Goal: Information Seeking & Learning: Learn about a topic

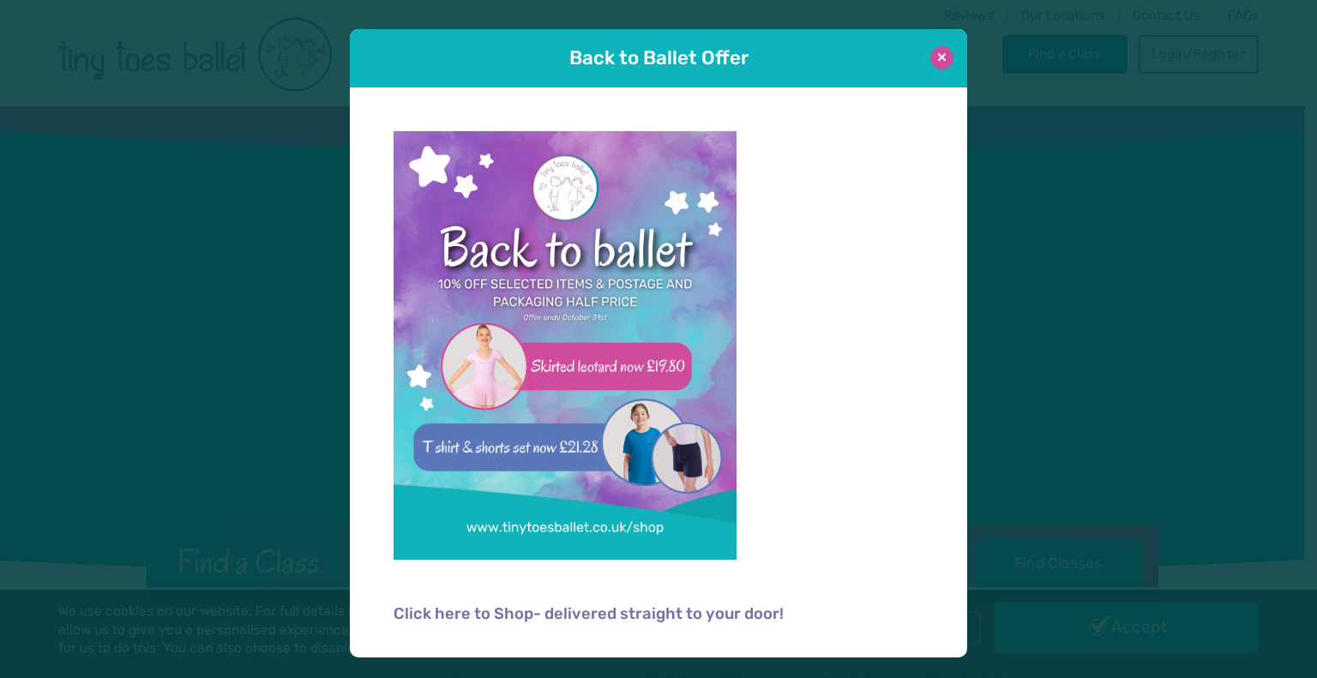
click at [943, 58] on button at bounding box center [941, 57] width 23 height 23
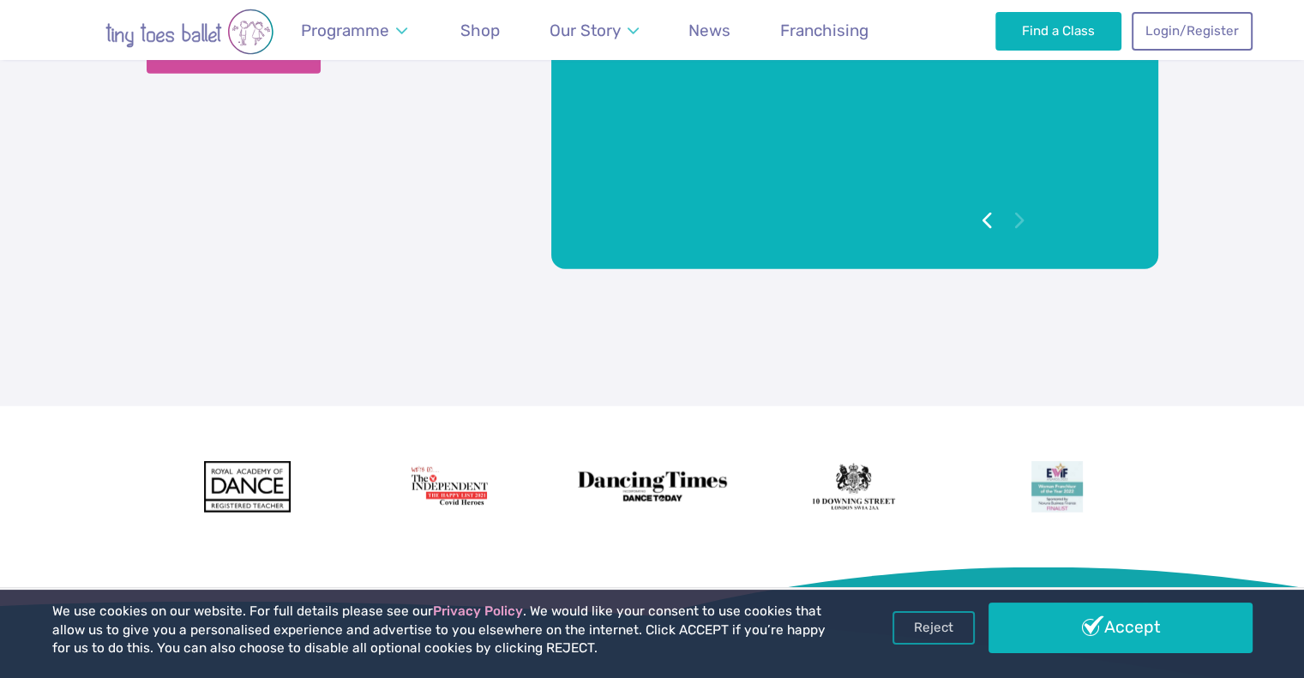
scroll to position [4083, 0]
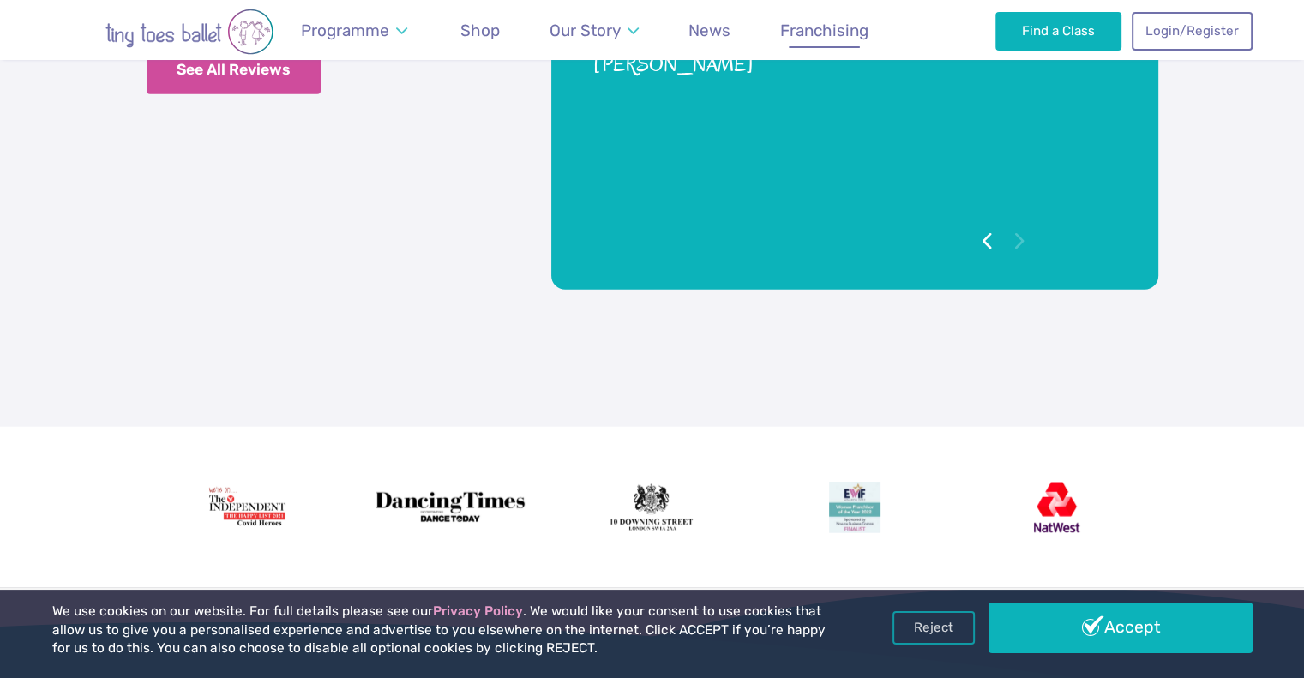
click at [848, 40] on span "Franchising" at bounding box center [824, 31] width 88 height 20
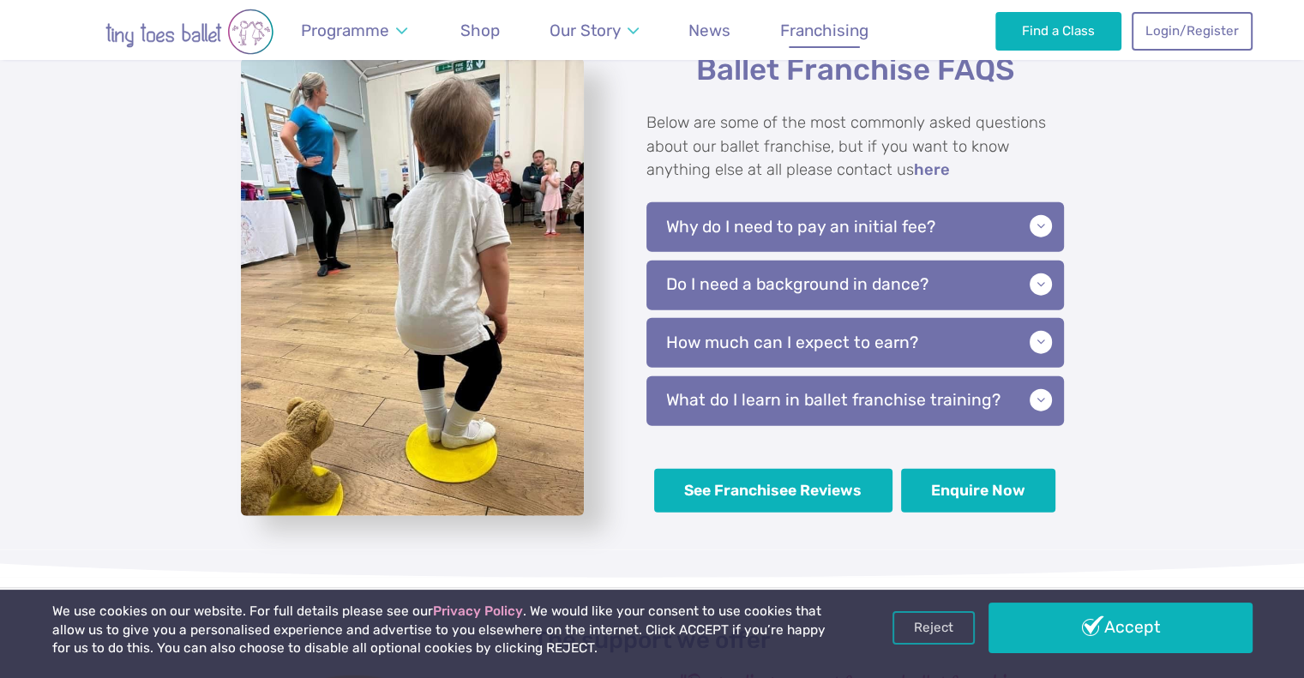
scroll to position [4027, 0]
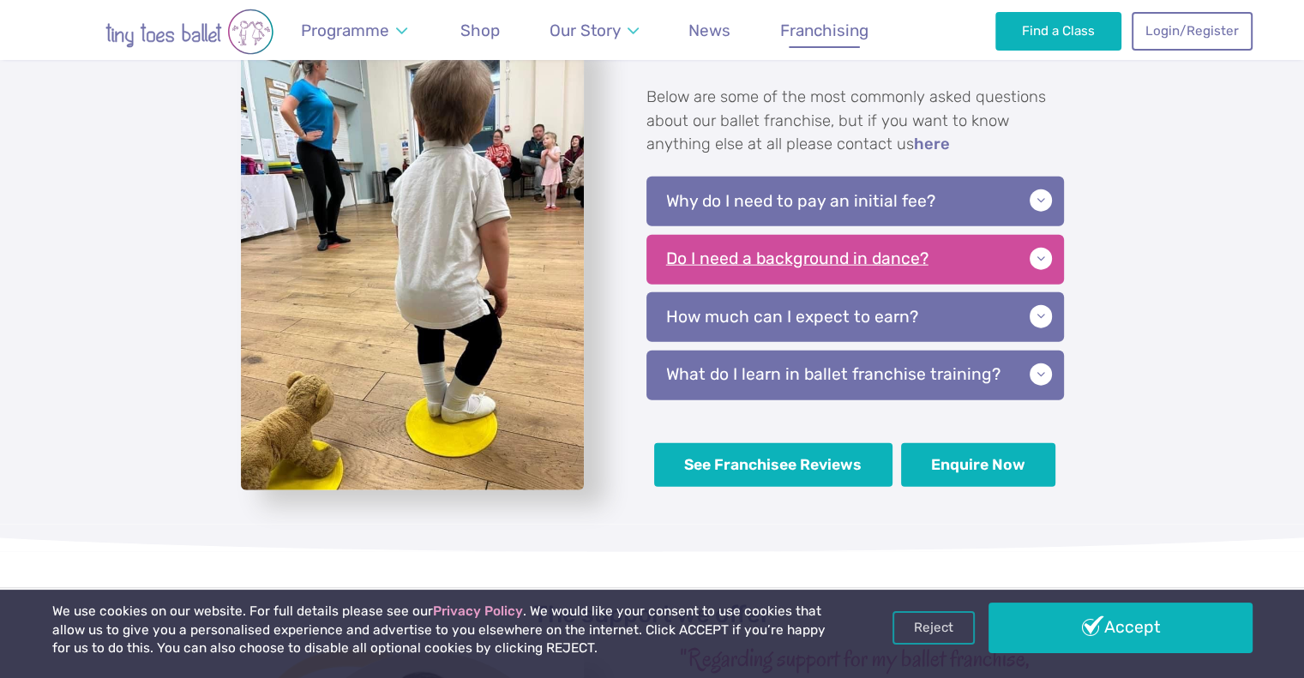
click at [1033, 260] on p "Do I need a background in dance?" at bounding box center [856, 260] width 418 height 50
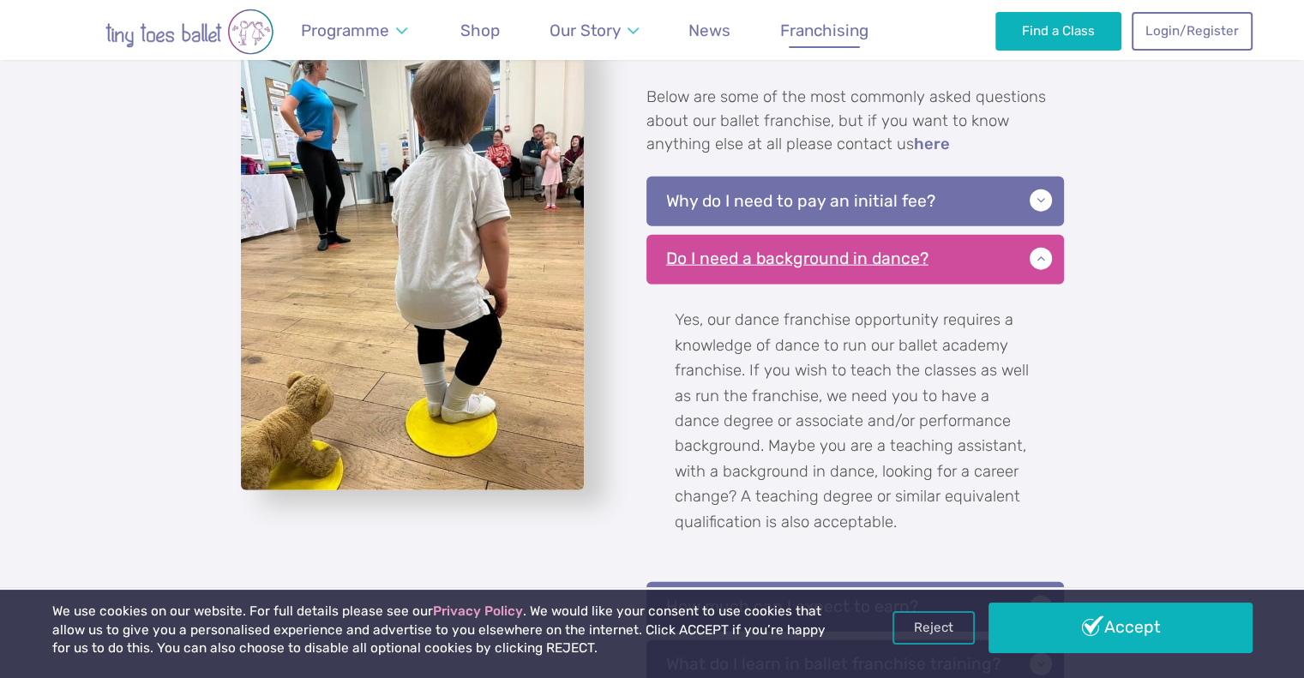
click at [1033, 260] on p "Do I need a background in dance?" at bounding box center [856, 260] width 418 height 50
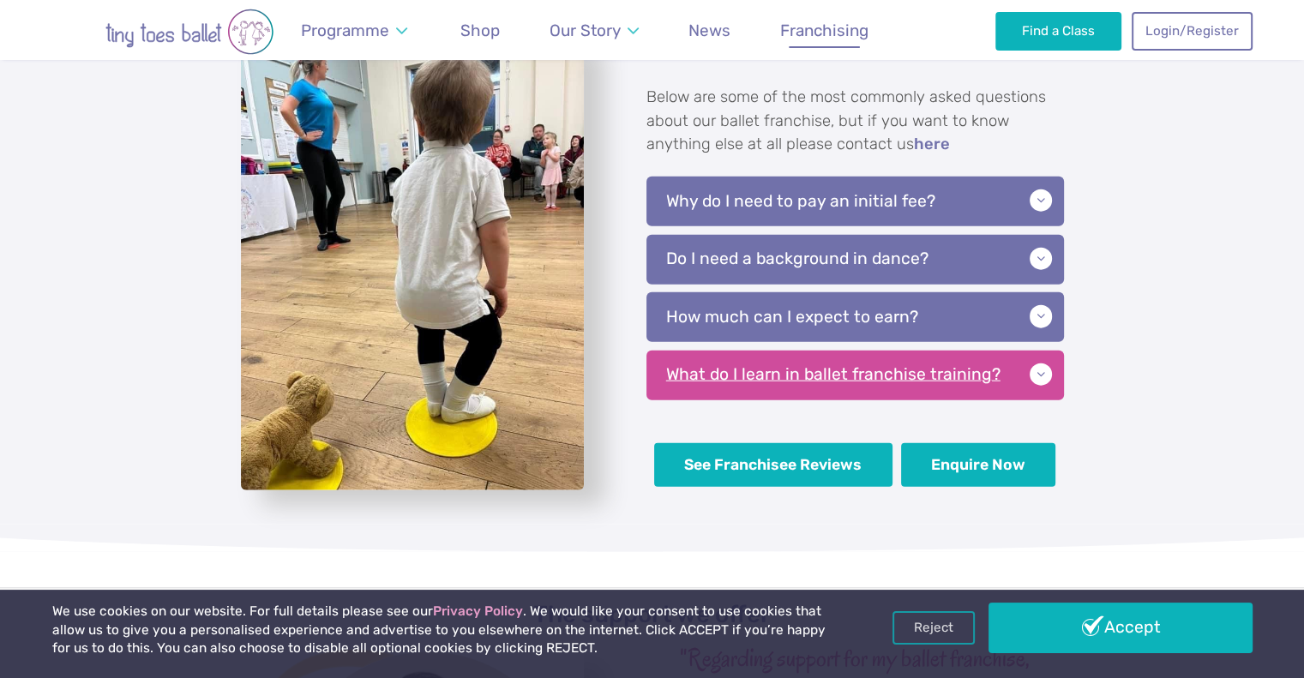
click at [1050, 356] on p "What do I learn in ballet franchise training?" at bounding box center [856, 376] width 418 height 50
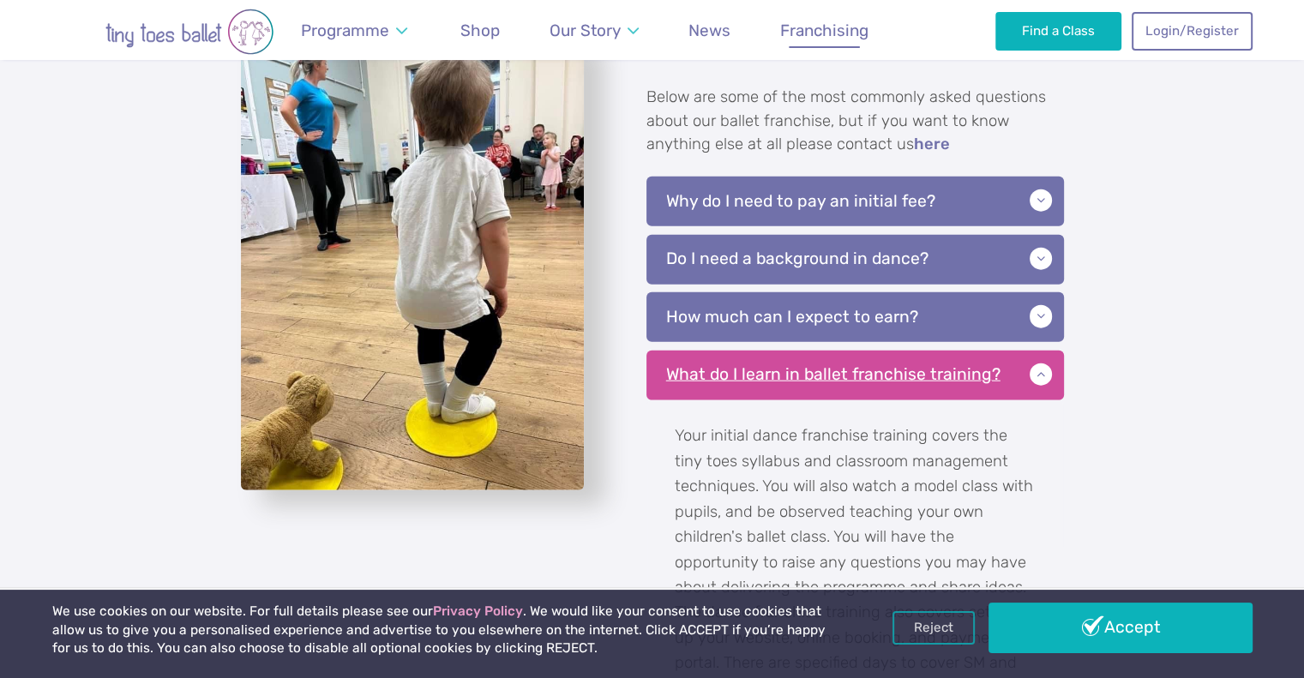
click at [1050, 357] on p "What do I learn in ballet franchise training?" at bounding box center [856, 376] width 418 height 50
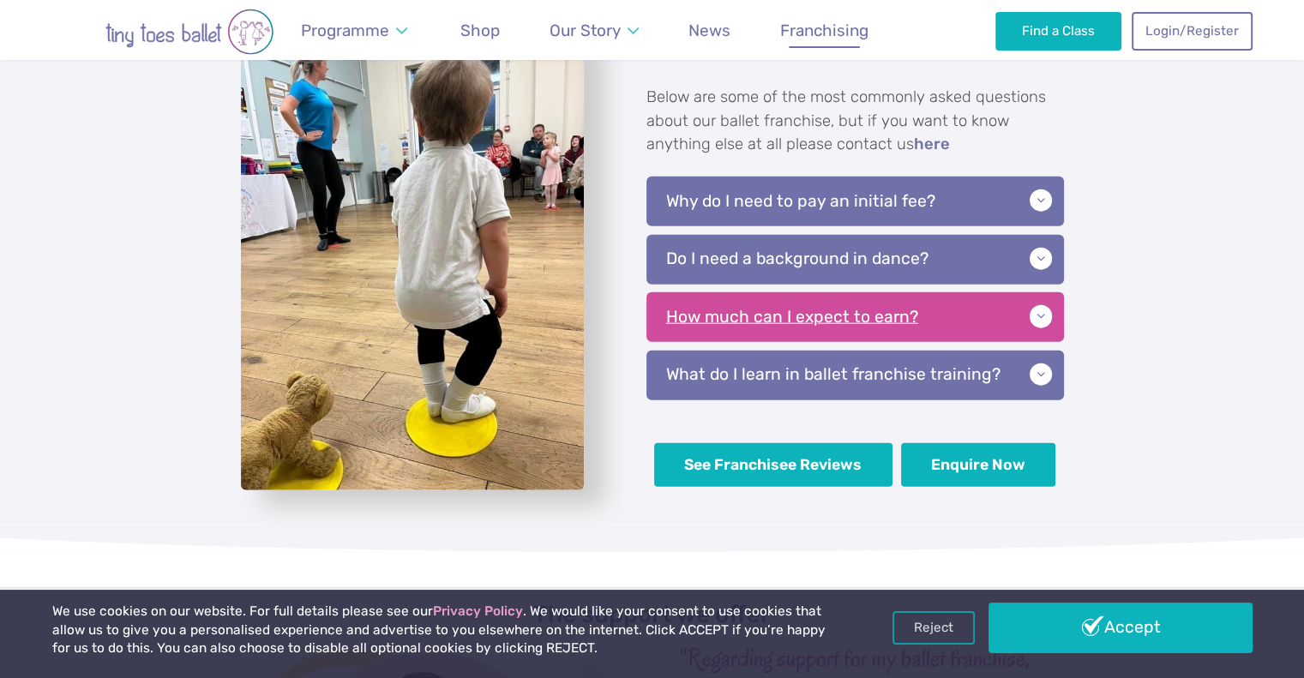
click at [1014, 303] on p "How much can I expect to earn?" at bounding box center [856, 317] width 418 height 50
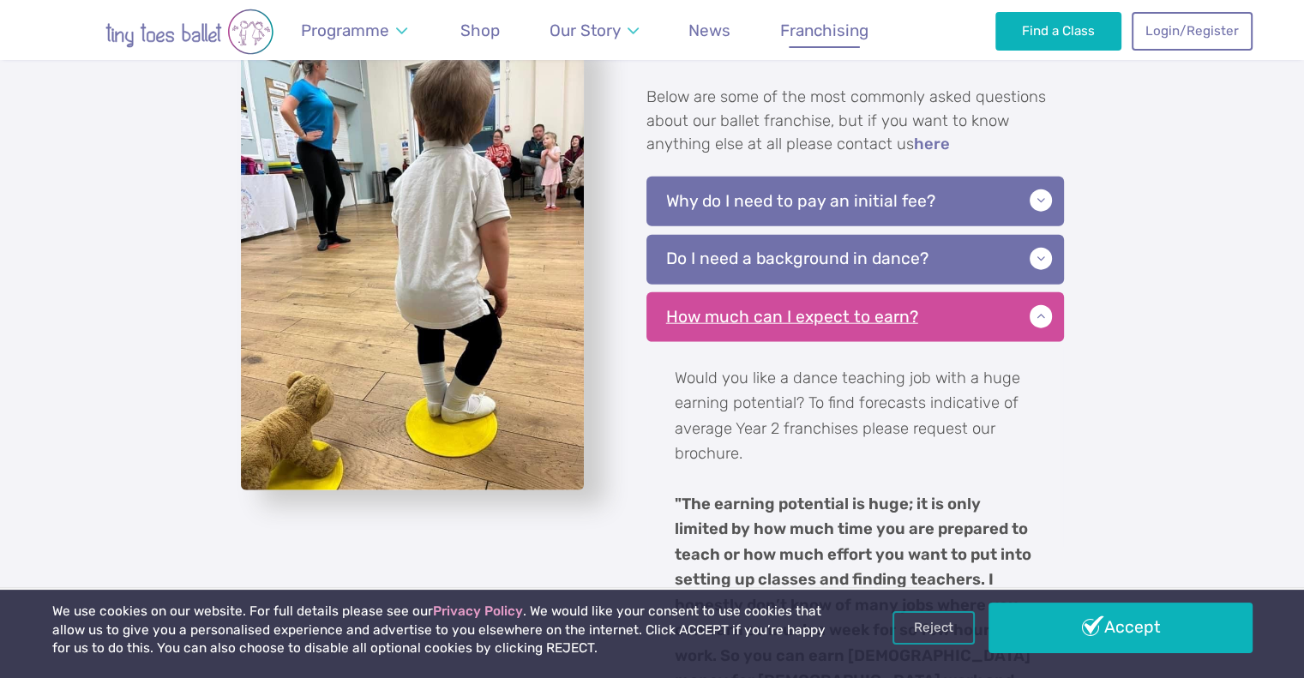
click at [1015, 304] on p "How much can I expect to earn?" at bounding box center [856, 317] width 418 height 50
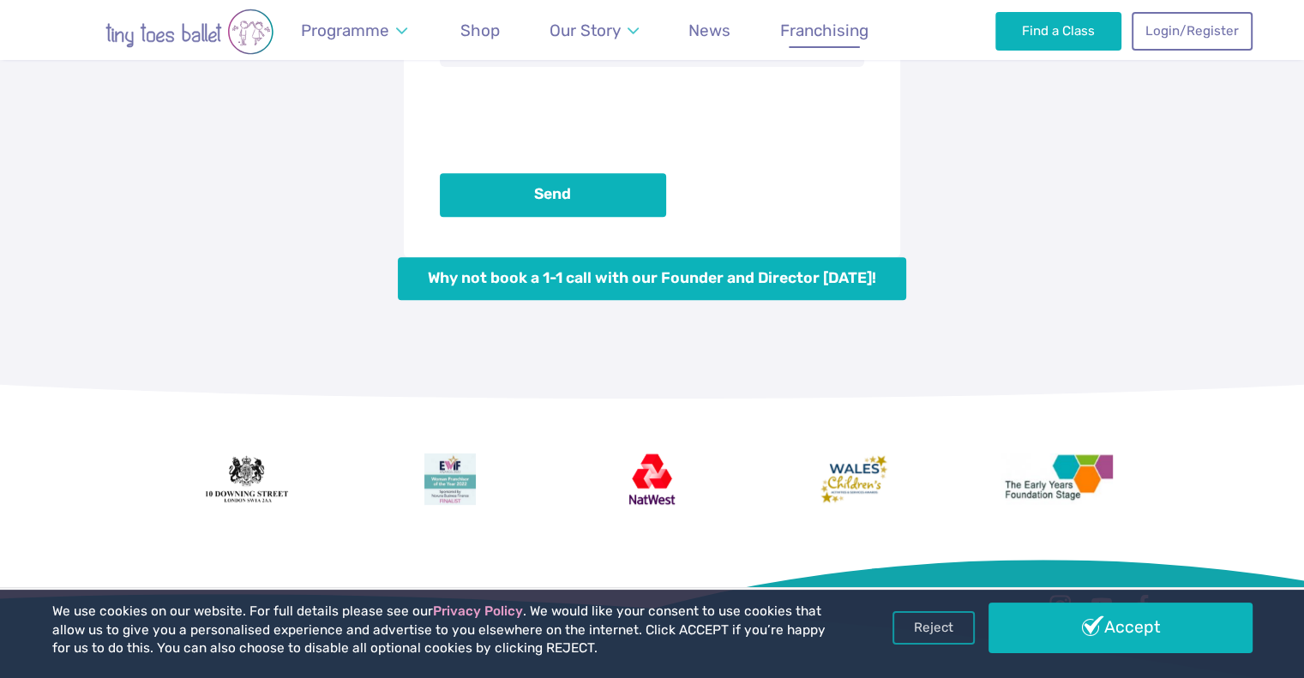
scroll to position [7184, 0]
